Goal: Task Accomplishment & Management: Complete application form

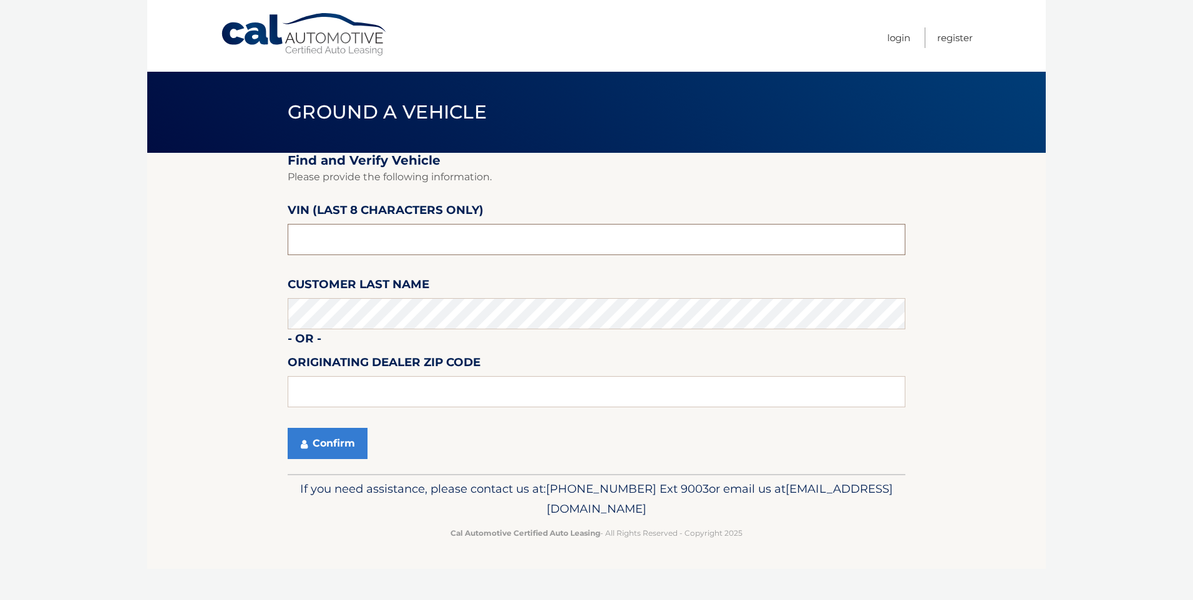
click at [387, 253] on input "text" at bounding box center [597, 239] width 618 height 31
click at [407, 234] on input "text" at bounding box center [597, 239] width 618 height 31
type input "P8703995"
click at [377, 395] on input "text" at bounding box center [597, 391] width 618 height 31
click at [219, 409] on section "Find and Verify Vehicle Please provide the following information. VIN (last 8 c…" at bounding box center [596, 313] width 898 height 321
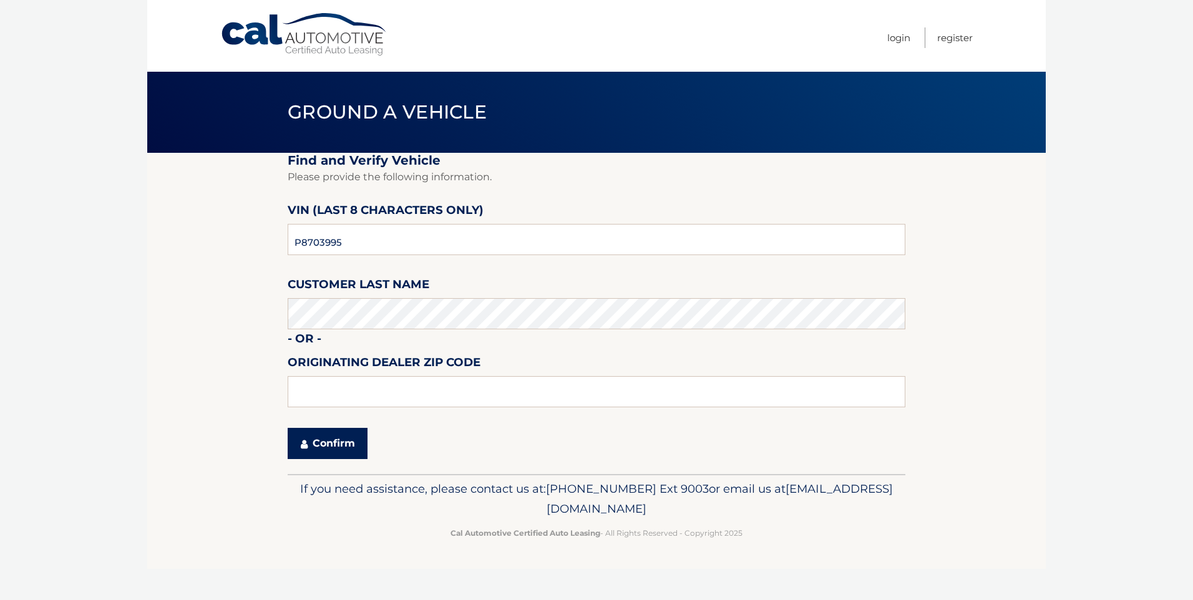
click at [305, 443] on icon "submit" at bounding box center [304, 444] width 7 height 10
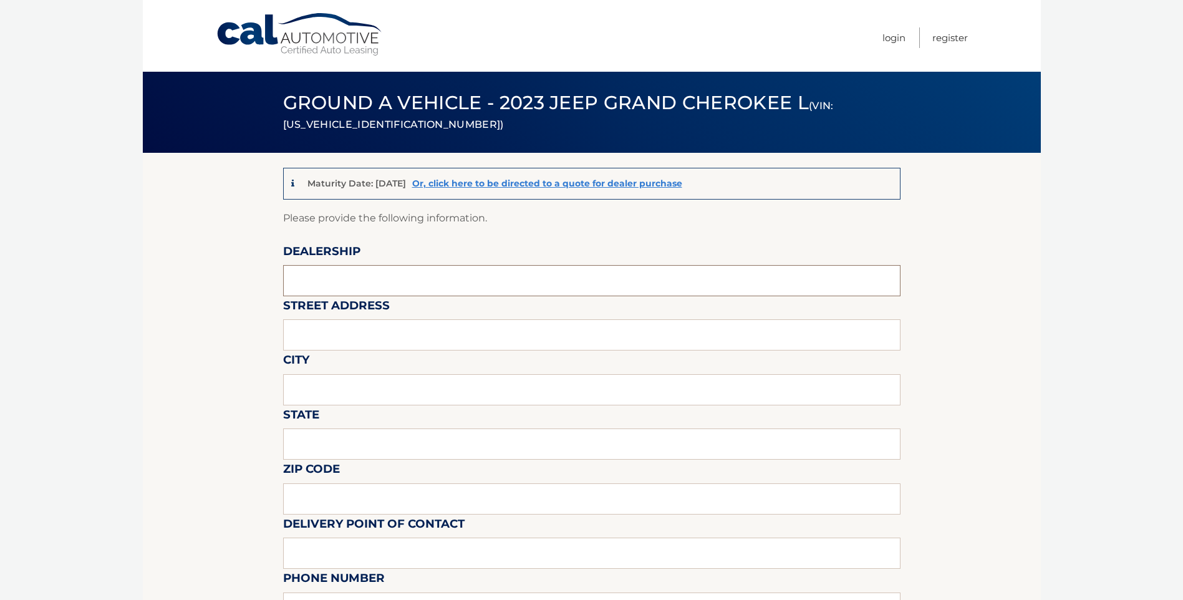
click at [389, 274] on input "text" at bounding box center [592, 280] width 618 height 31
type input "ARRIGO SAWGRASS"
type input "59010 MADISON AVE"
type input "TAMARAC"
type input "FL"
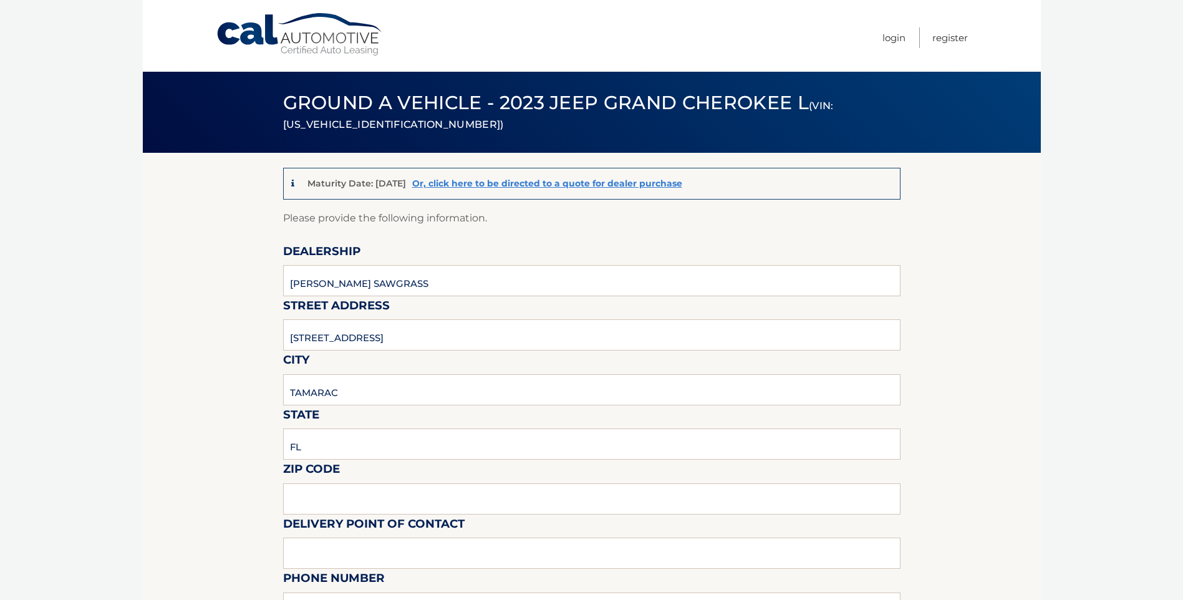
type input "33321"
type input "Mark Ricciardi"
type input "9543792218"
type input "mricciardi@arrigoautogroup.com"
type input "Mark Ricciardi"
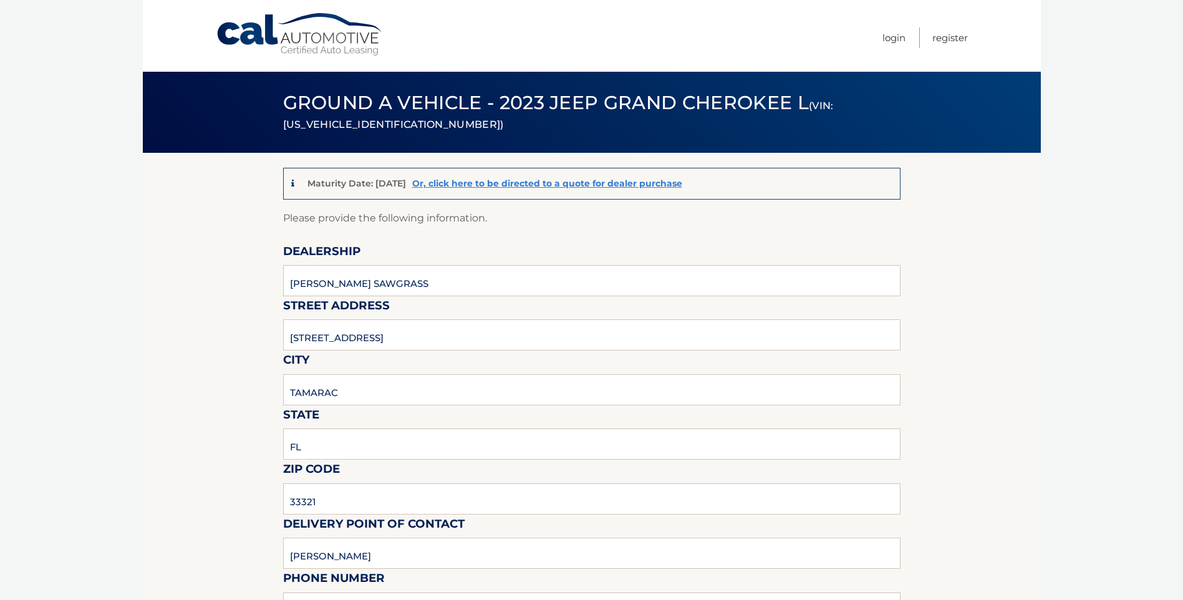
type input "9543792218"
type input "mricciardi@arrigoautogroup.com"
drag, startPoint x: 982, startPoint y: 318, endPoint x: 1003, endPoint y: 321, distance: 20.7
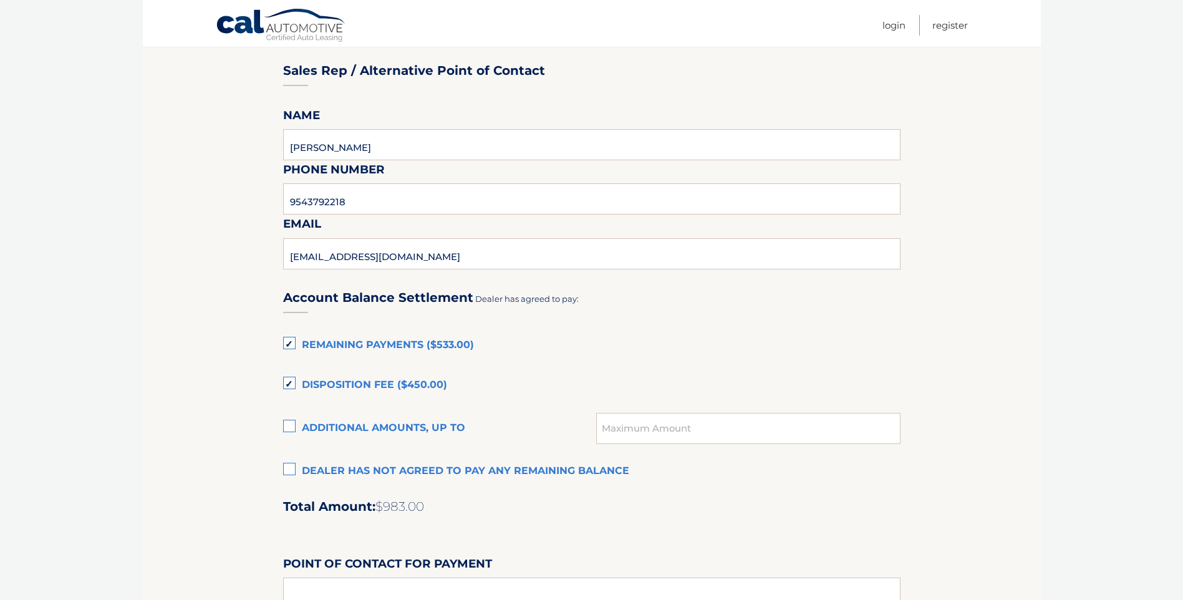
scroll to position [811, 0]
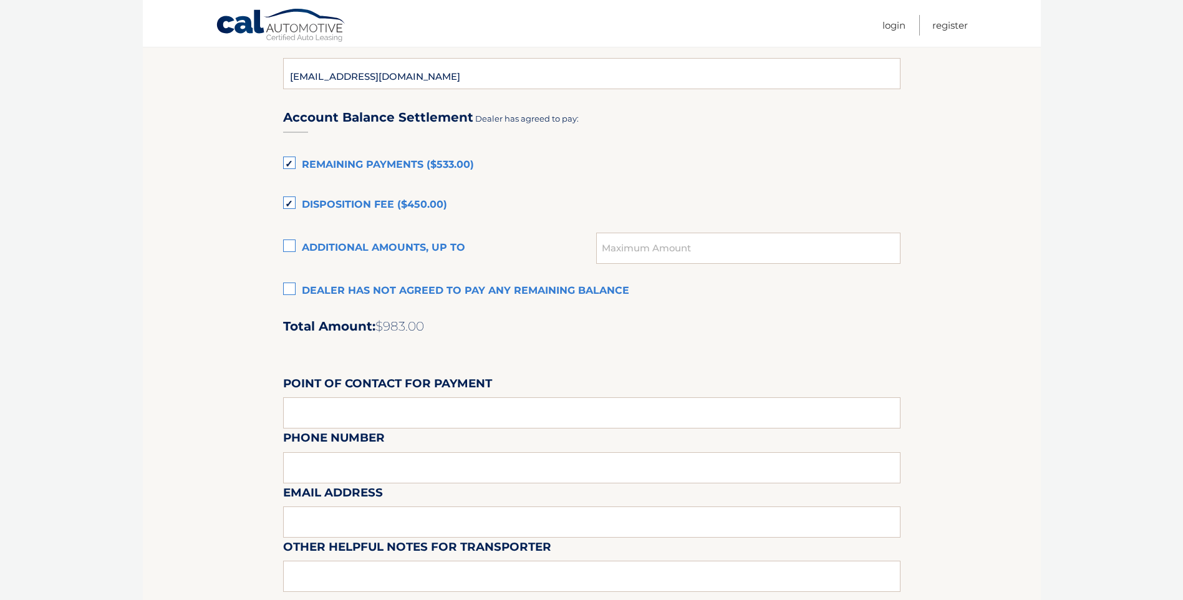
click at [289, 163] on label "Remaining Payments ($533.00)" at bounding box center [592, 165] width 618 height 25
click at [0, 0] on input "Remaining Payments ($533.00)" at bounding box center [0, 0] width 0 height 0
click at [288, 199] on label "Disposition Fee ($450.00)" at bounding box center [592, 205] width 618 height 25
click at [0, 0] on input "Disposition Fee ($450.00)" at bounding box center [0, 0] width 0 height 0
click at [286, 288] on label "Dealer has not agreed to pay any remaining balance" at bounding box center [592, 291] width 618 height 25
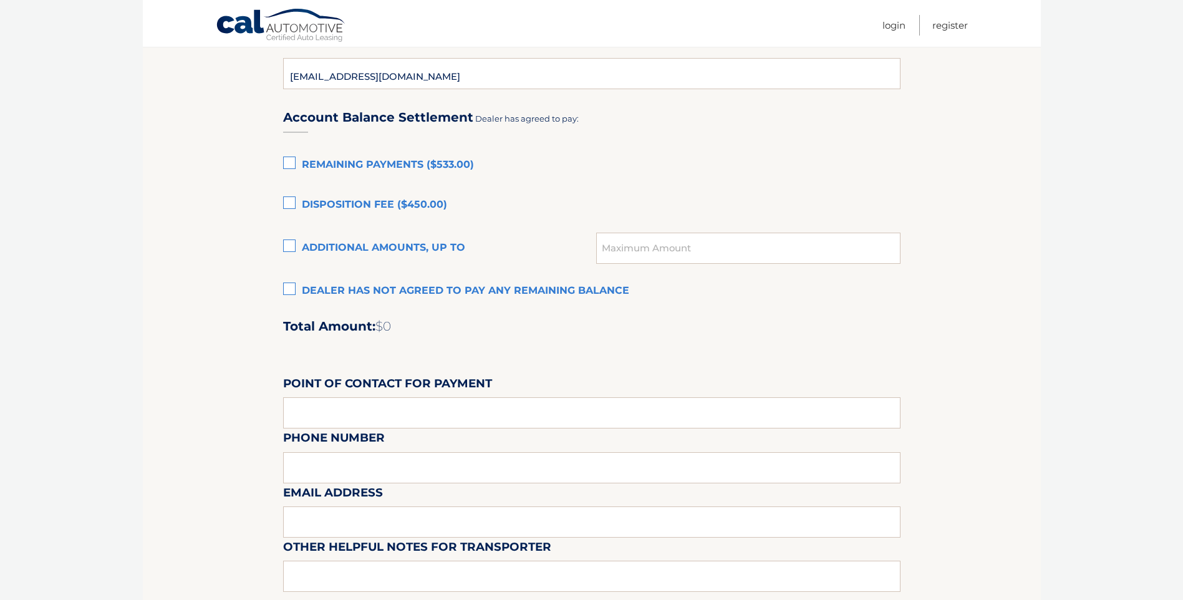
click at [0, 0] on input "Dealer has not agreed to pay any remaining balance" at bounding box center [0, 0] width 0 height 0
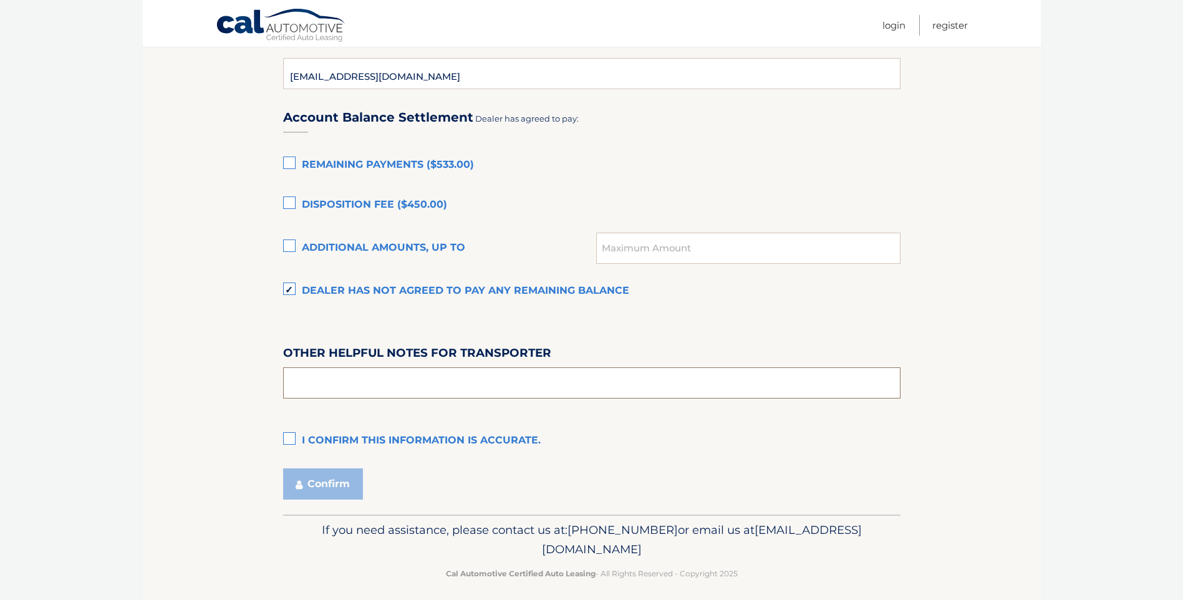
click at [409, 386] on input "text" at bounding box center [592, 382] width 618 height 31
click at [298, 432] on label "I confirm this information is accurate." at bounding box center [592, 441] width 618 height 25
click at [0, 0] on input "I confirm this information is accurate." at bounding box center [0, 0] width 0 height 0
click at [320, 482] on button "Confirm" at bounding box center [323, 484] width 80 height 31
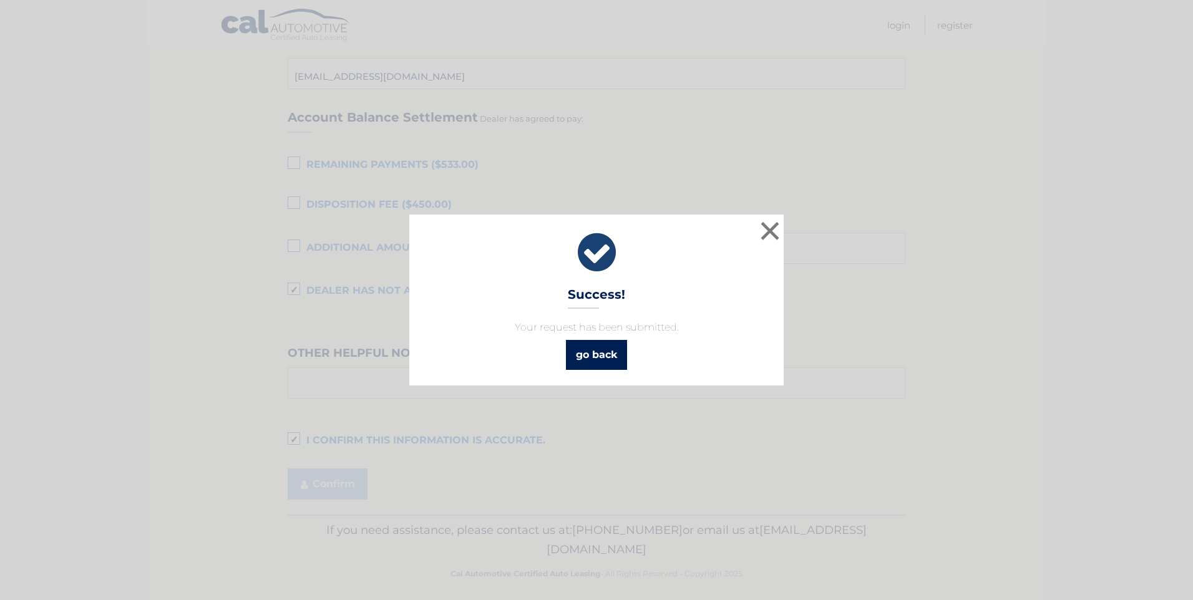
click at [609, 353] on link "go back" at bounding box center [596, 355] width 61 height 30
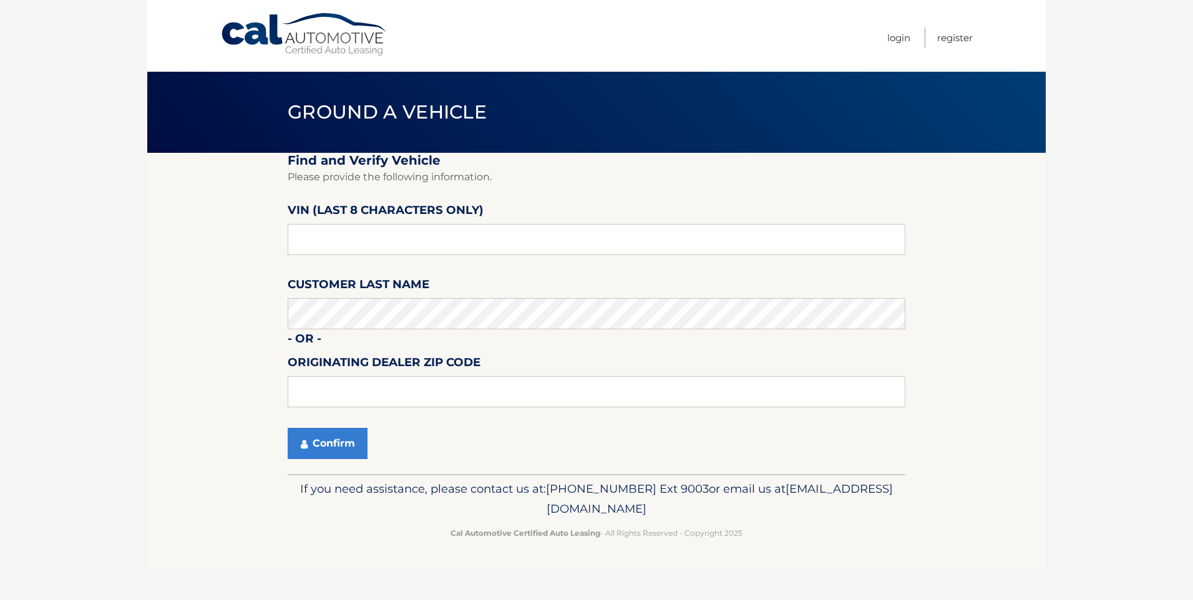
click at [362, 224] on label "VIN (last 8 characters only)" at bounding box center [386, 212] width 196 height 23
click at [429, 246] on input "text" at bounding box center [597, 239] width 618 height 31
type input "P8703995"
